Goal: Information Seeking & Learning: Understand process/instructions

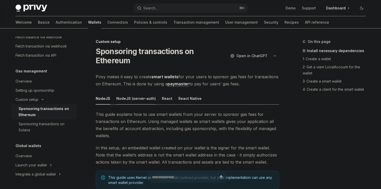
click at [130, 101] on div "NodeJS (server-auth)" at bounding box center [135, 99] width 39 height 12
type textarea "*"
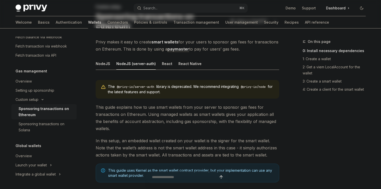
scroll to position [36, 0]
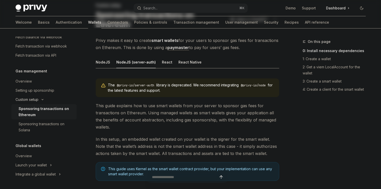
click at [36, 101] on div "Custom setup" at bounding box center [27, 100] width 23 height 6
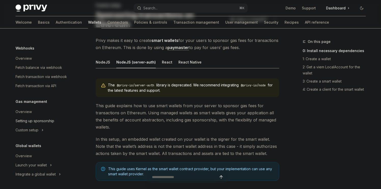
click at [38, 123] on div "Setting up sponsorship" at bounding box center [35, 121] width 39 height 6
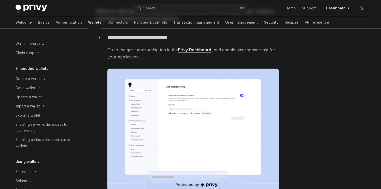
scroll to position [53, 0]
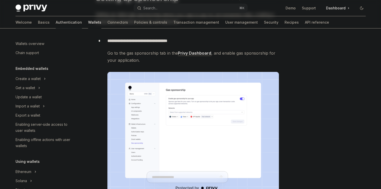
click at [56, 22] on link "Authentication" at bounding box center [69, 22] width 26 height 12
type textarea "*"
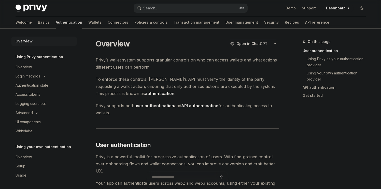
click at [187, 8] on button "Search... ⌘ K" at bounding box center [191, 8] width 114 height 9
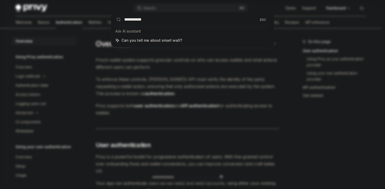
type input "**********"
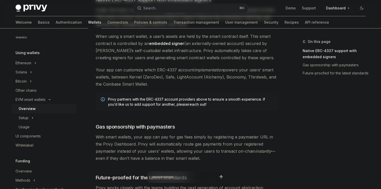
scroll to position [425, 0]
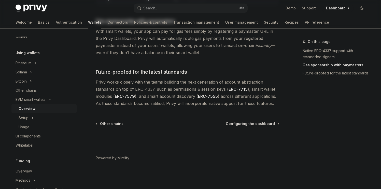
click at [36, 112] on link "Overview" at bounding box center [43, 108] width 65 height 9
click at [34, 115] on button "Setup" at bounding box center [43, 117] width 65 height 9
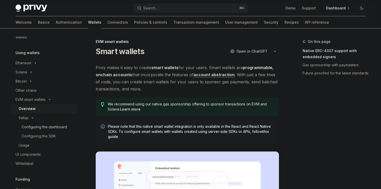
click at [41, 128] on div "Configuring the dashboard" at bounding box center [44, 127] width 45 height 6
type textarea "*"
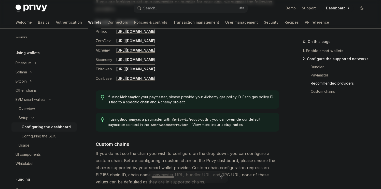
scroll to position [644, 0]
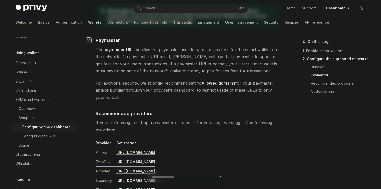
click at [88, 41] on icon "Navigate to header" at bounding box center [89, 40] width 4 height 3
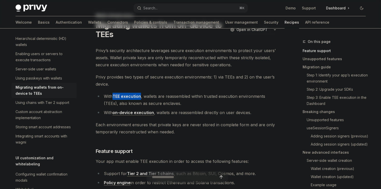
scroll to position [32, 0]
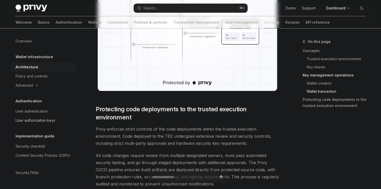
scroll to position [1098, 0]
